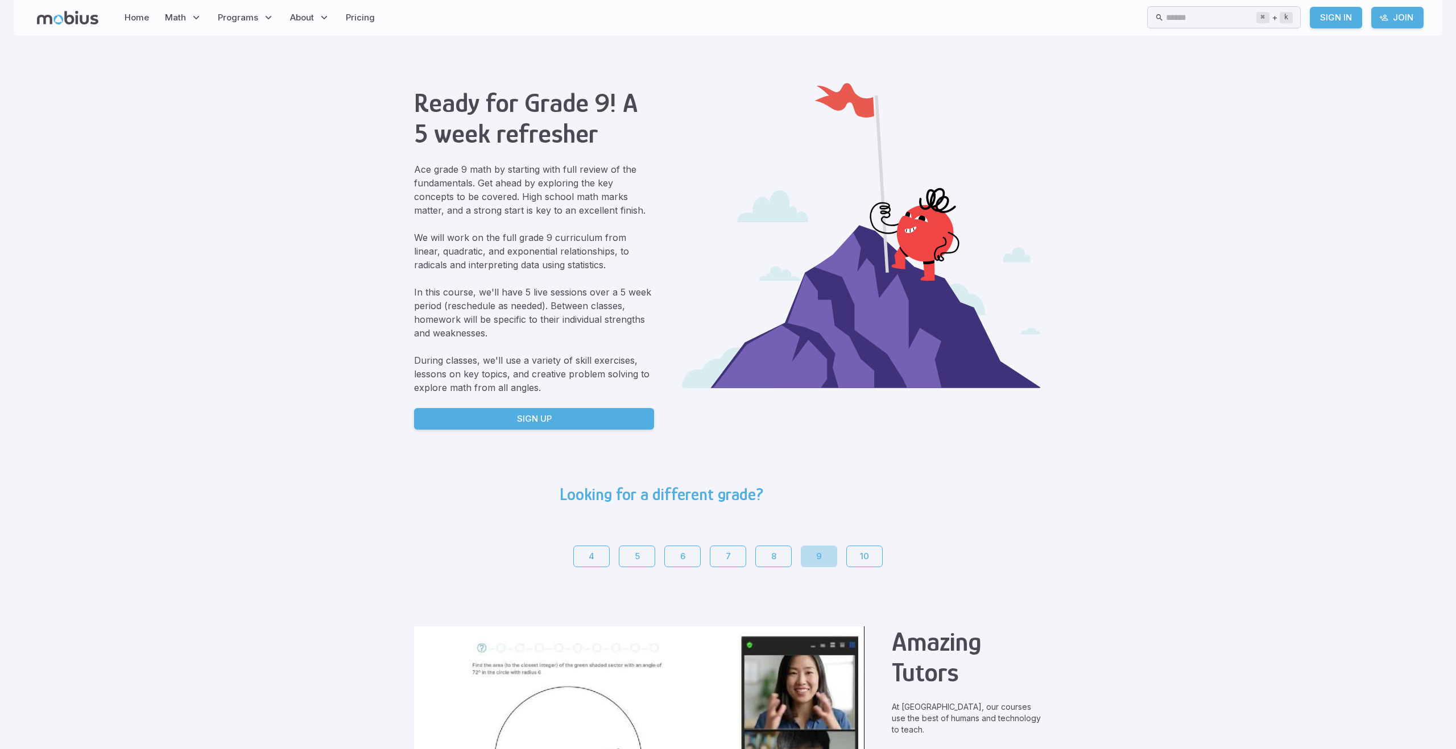
click at [812, 550] on button "9" at bounding box center [819, 557] width 36 height 22
click at [553, 422] on link "Sign Up" at bounding box center [534, 419] width 240 height 22
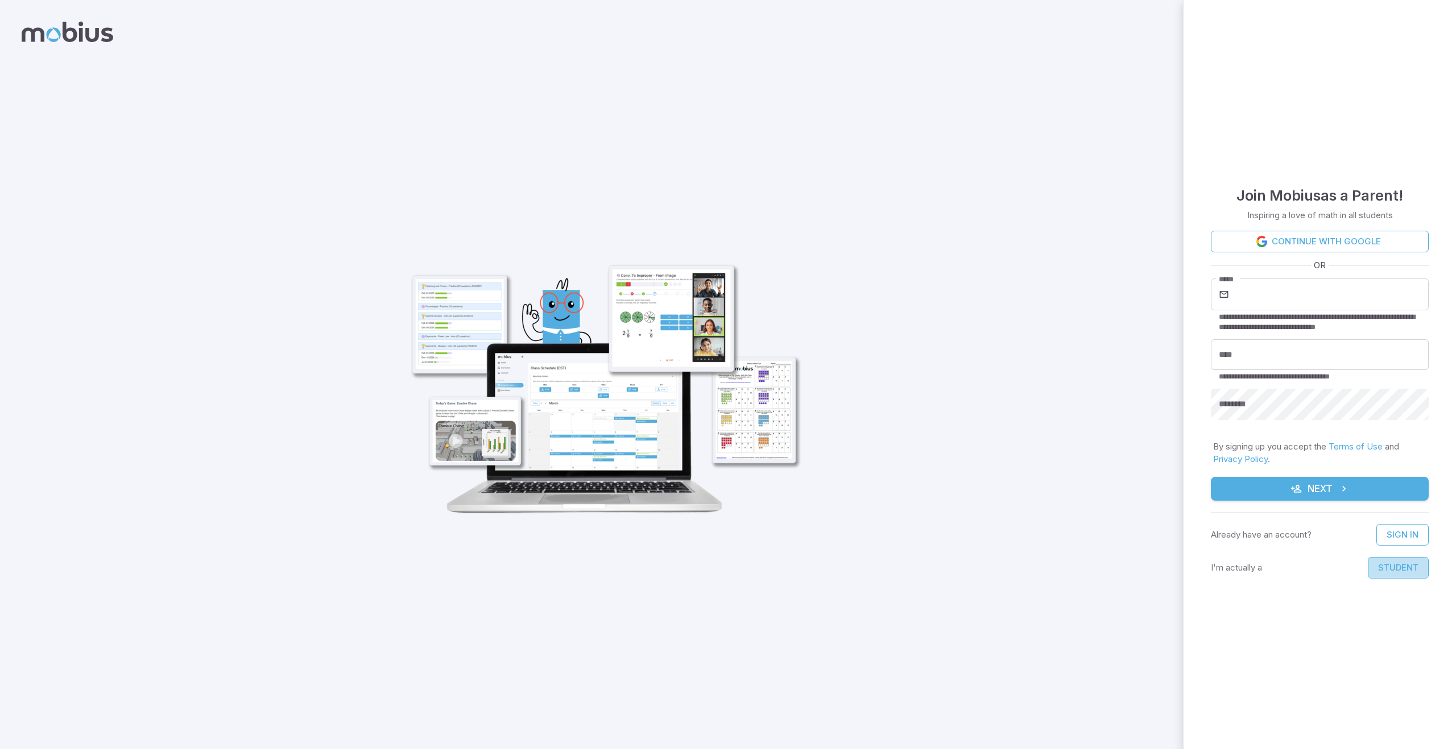
click at [1404, 568] on button "Student" at bounding box center [1398, 568] width 61 height 22
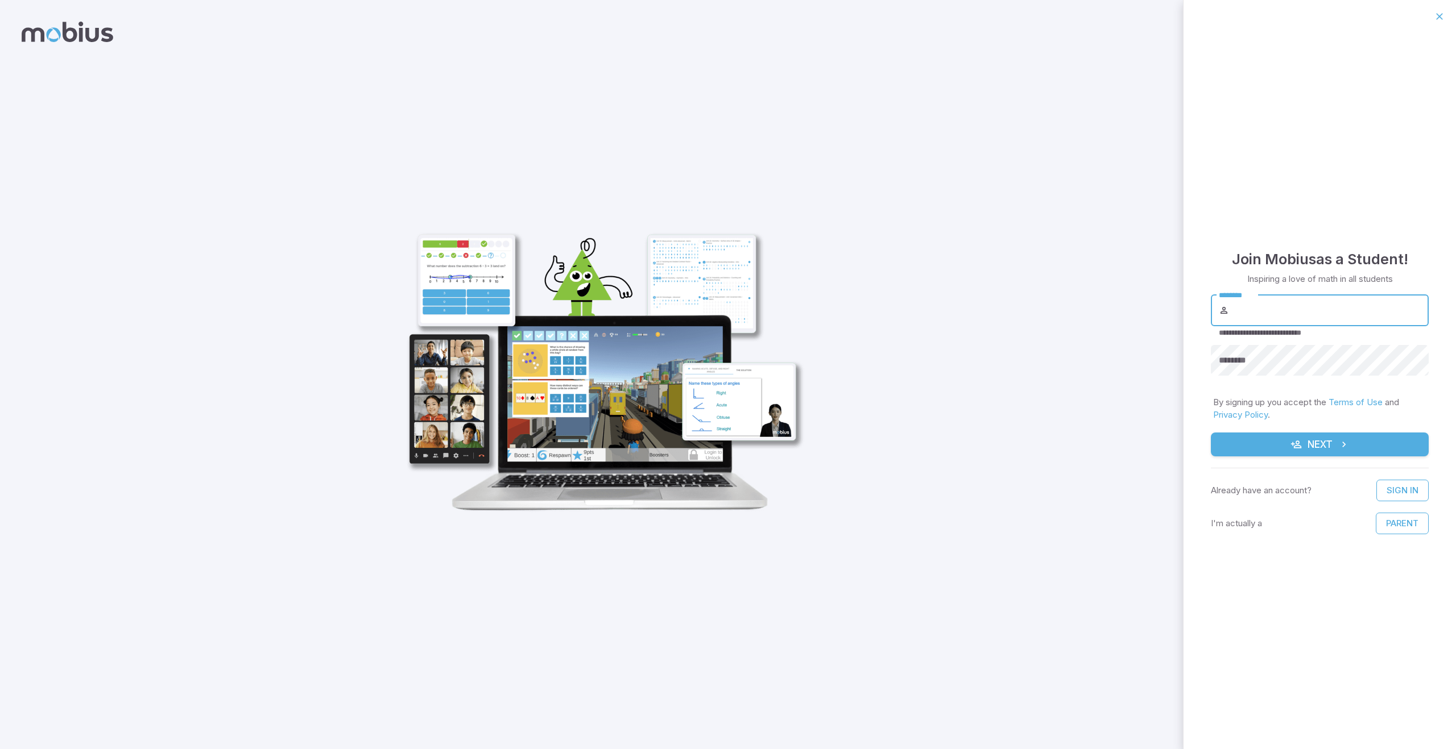
click at [1254, 308] on input "********" at bounding box center [1329, 311] width 197 height 32
click at [1149, 310] on div at bounding box center [591, 374] width 1183 height 749
click at [1398, 529] on button "Parent" at bounding box center [1402, 524] width 53 height 22
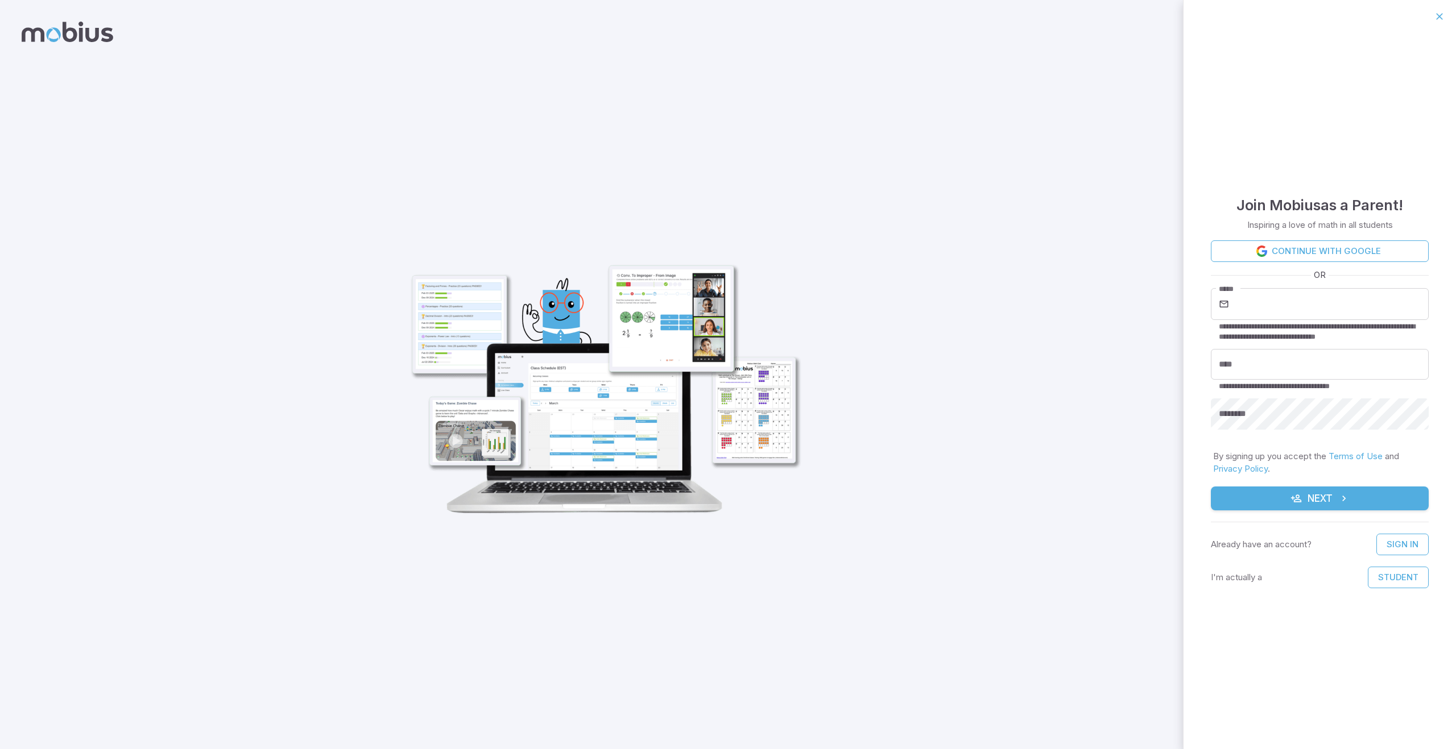
drag, startPoint x: 1300, startPoint y: 474, endPoint x: 1298, endPoint y: 495, distance: 21.2
click at [1299, 474] on p "By signing up you accept the Terms of Use and Privacy Policy ." at bounding box center [1319, 462] width 213 height 25
click at [1298, 498] on icon "submit" at bounding box center [1295, 498] width 11 height 11
